Goal: Information Seeking & Learning: Learn about a topic

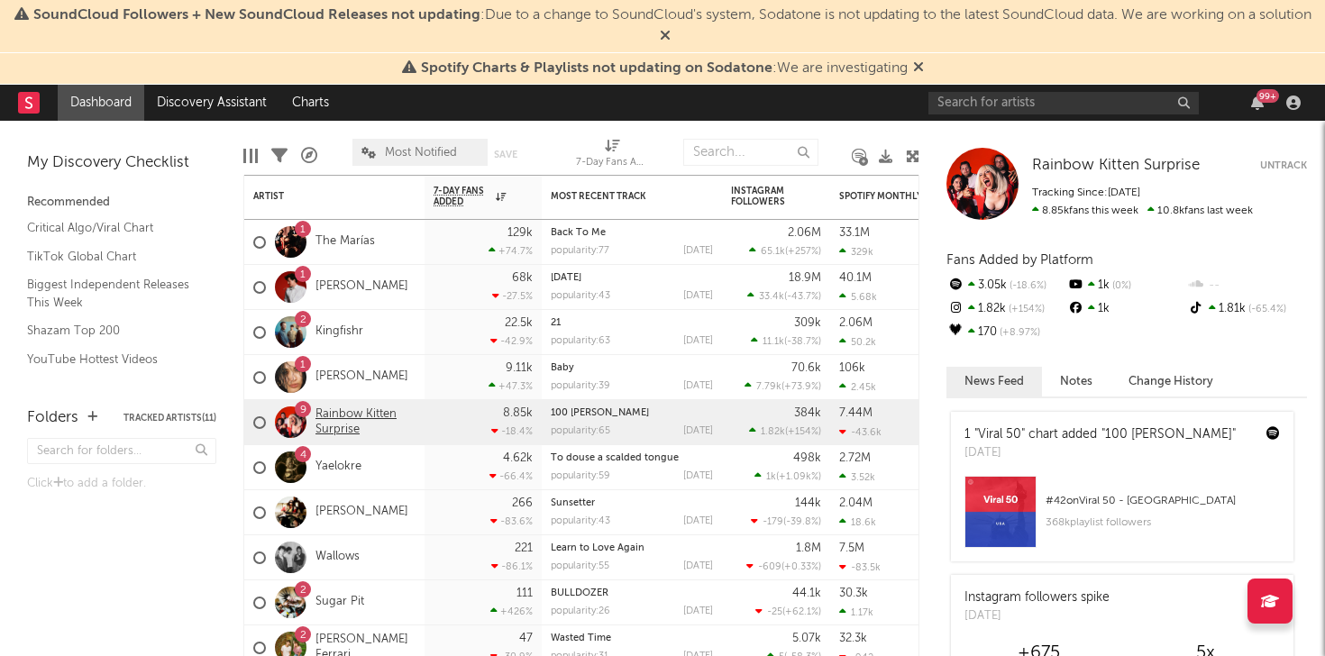
click at [350, 416] on link "Rainbow Kitten Surprise" at bounding box center [365, 422] width 100 height 31
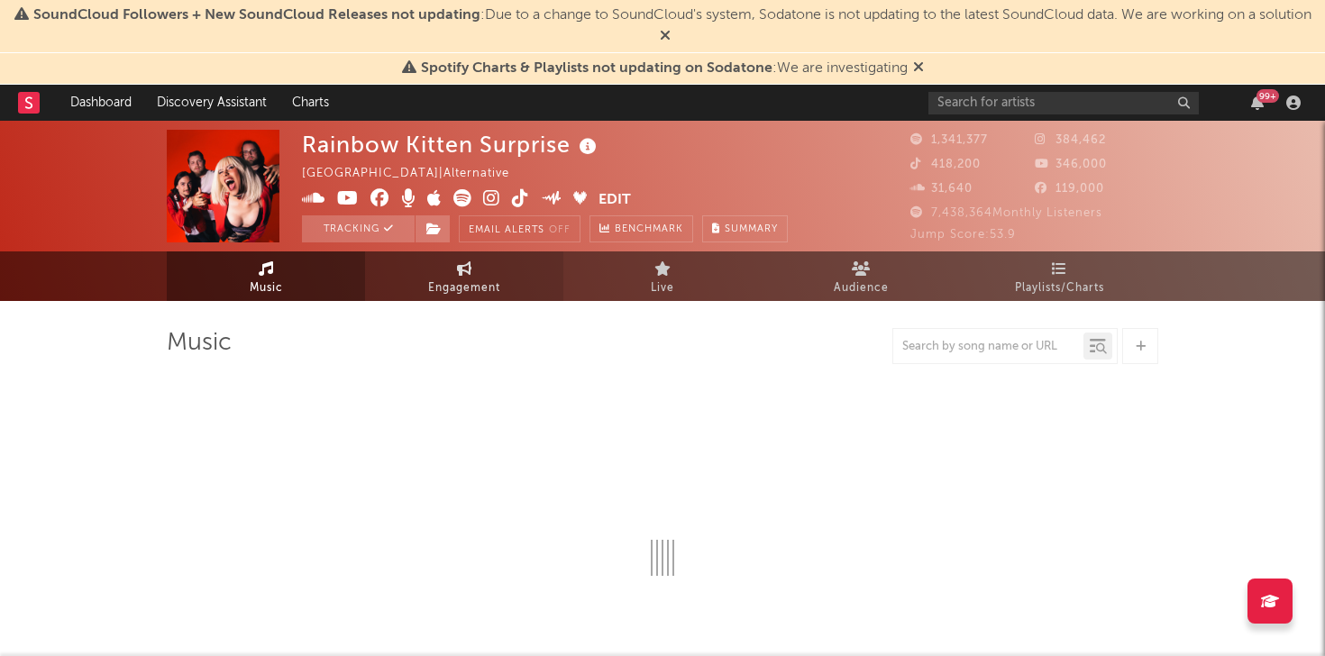
select select "6m"
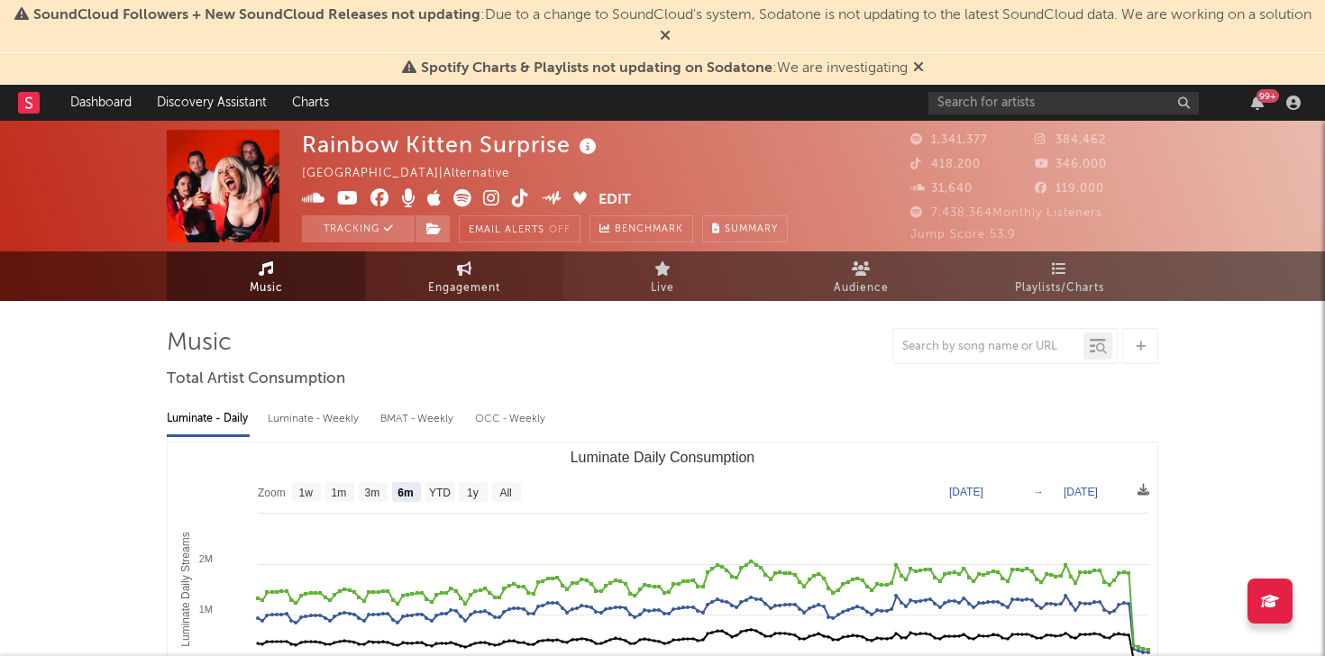
click at [451, 292] on span "Engagement" at bounding box center [464, 289] width 72 height 22
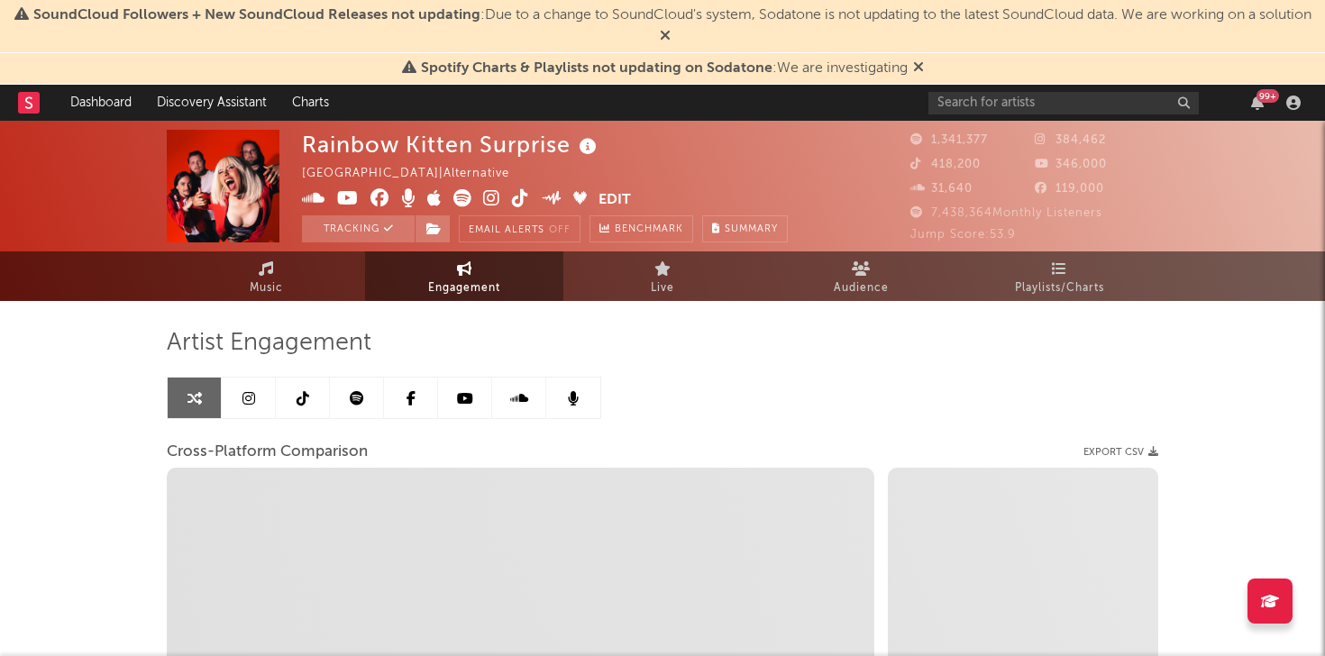
select select "1w"
select select "1m"
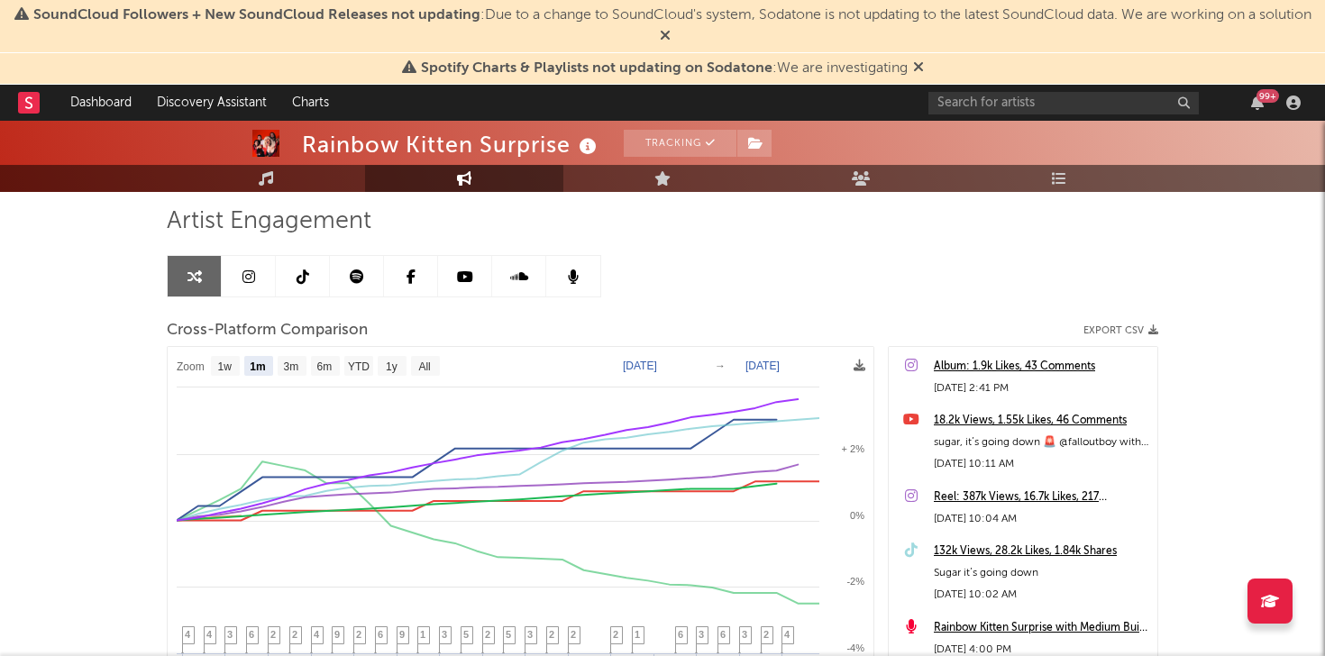
scroll to position [124, 0]
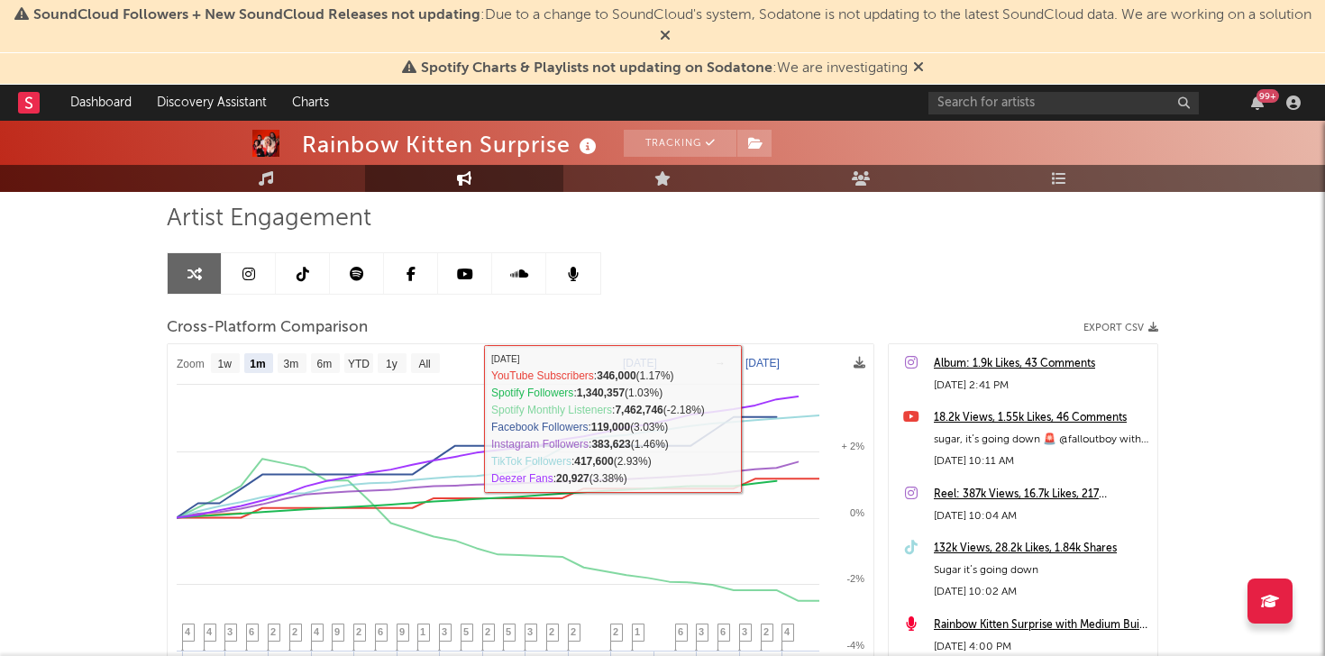
click at [246, 267] on icon at bounding box center [248, 274] width 13 height 14
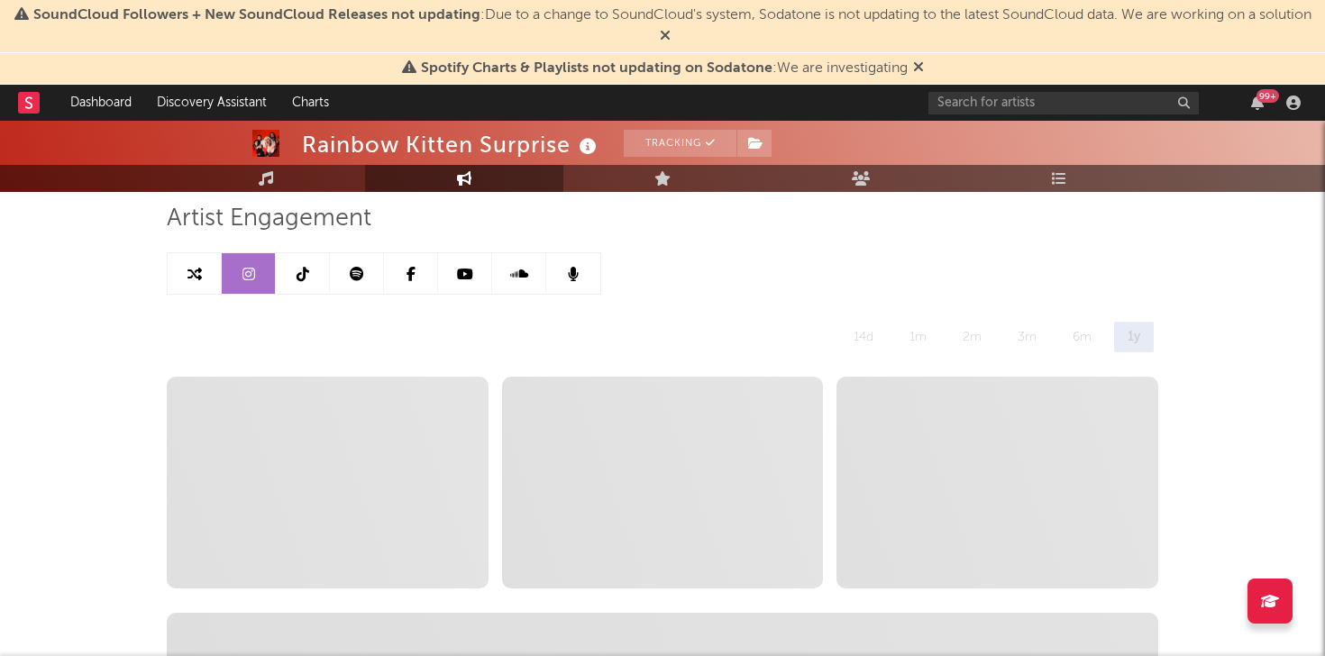
select select "6m"
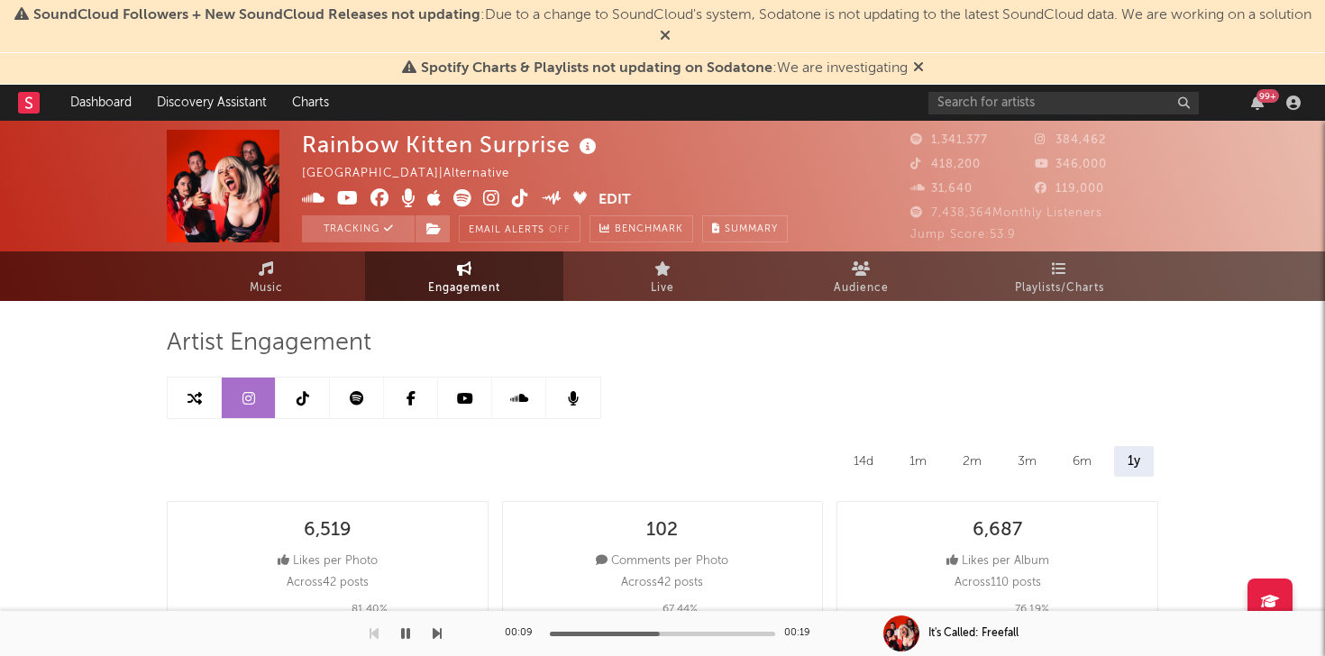
click at [361, 399] on icon at bounding box center [357, 398] width 14 height 14
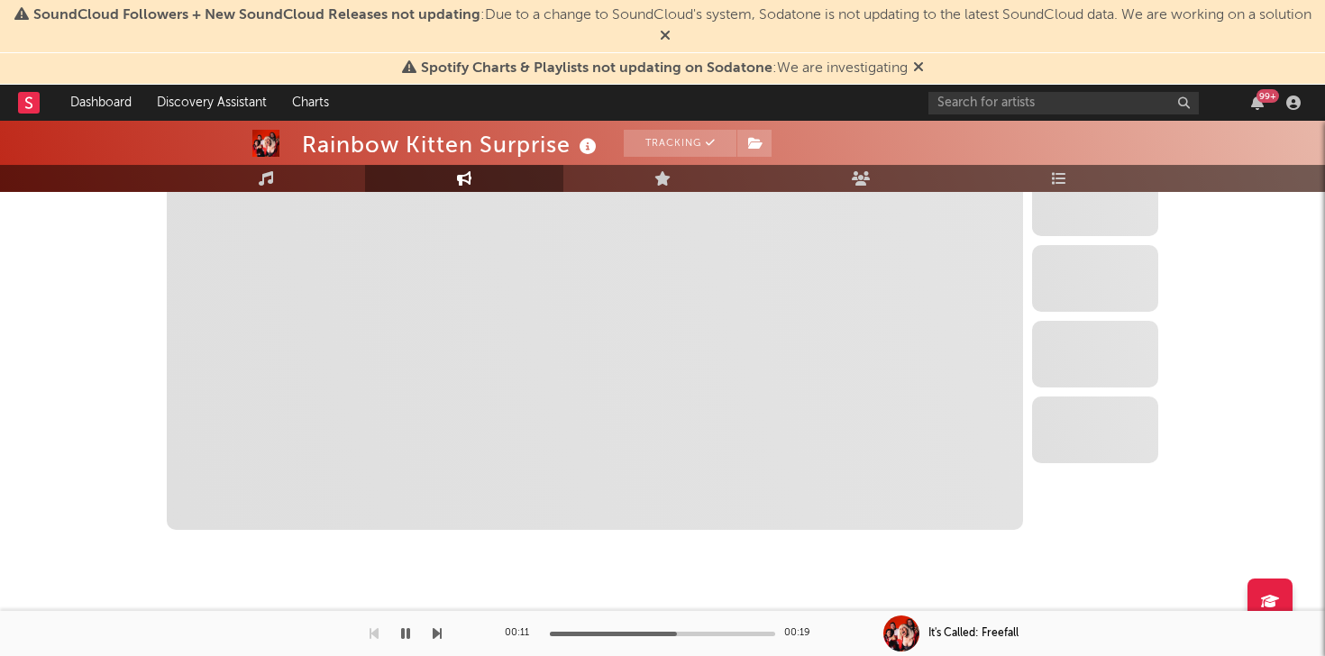
select select "6m"
select select "1w"
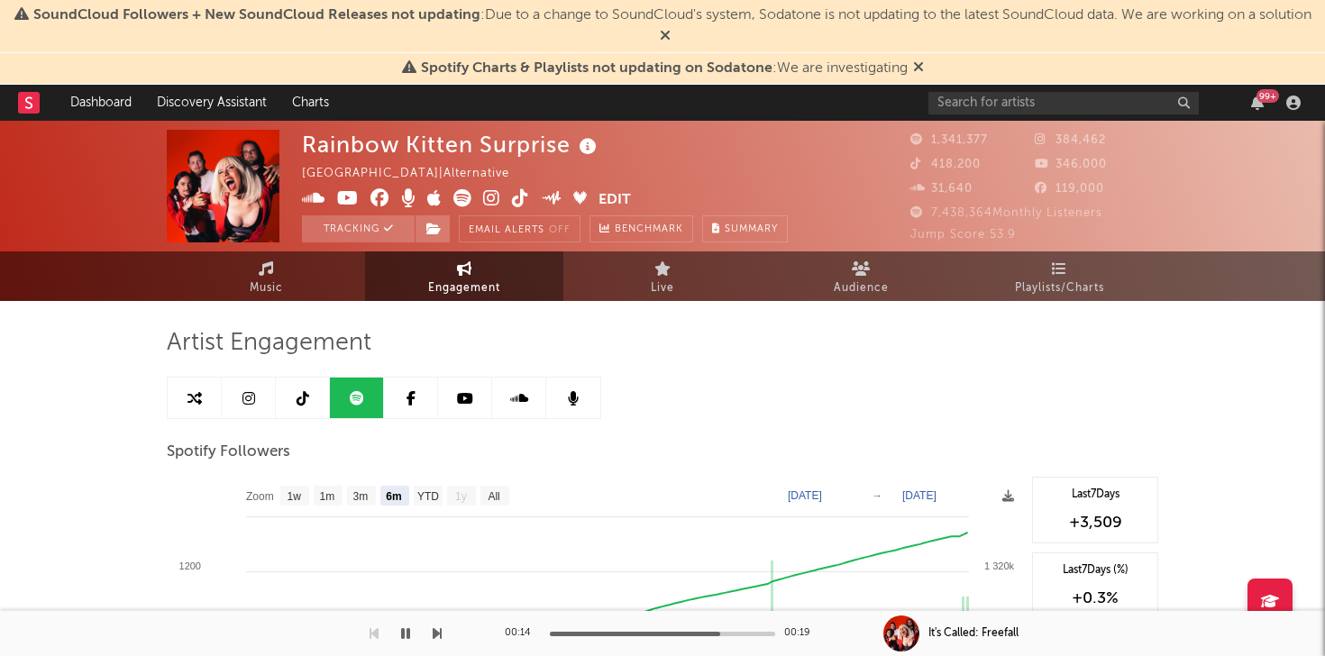
click at [302, 398] on icon at bounding box center [303, 398] width 13 height 14
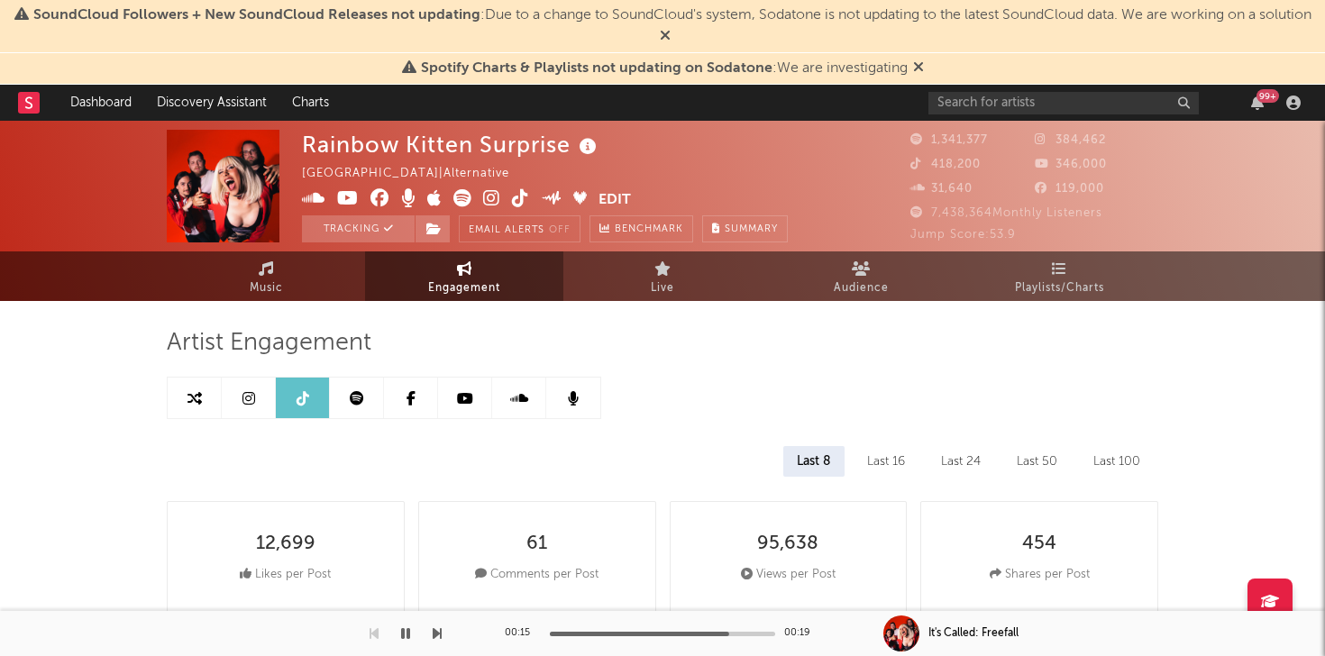
select select "6m"
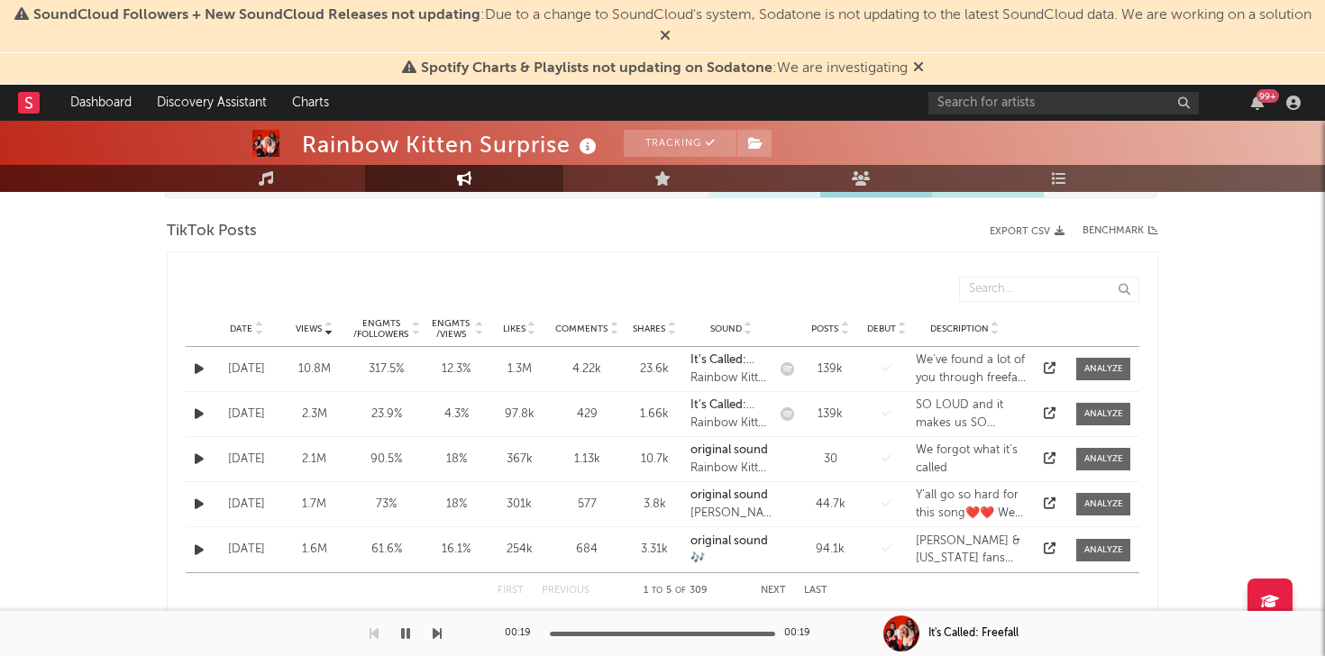
scroll to position [408, 0]
